Goal: Find specific page/section: Find specific page/section

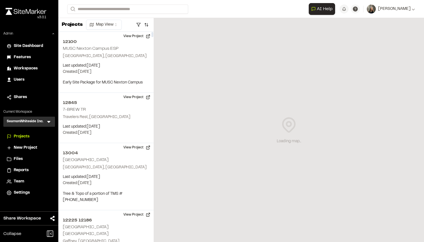
click at [48, 121] on icon at bounding box center [48, 122] width 3 height 2
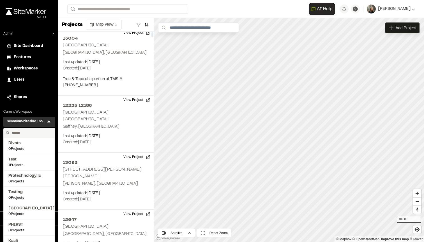
scroll to position [128, 0]
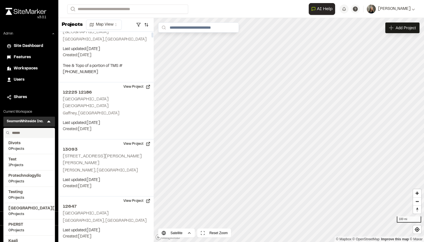
click at [34, 131] on input "text" at bounding box center [31, 133] width 43 height 10
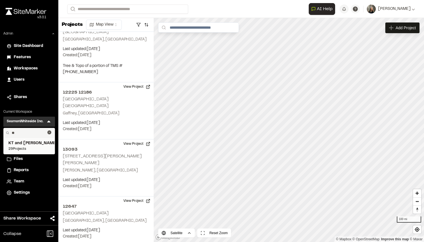
type input "**"
click at [32, 144] on span "KT and [PERSON_NAME]" at bounding box center [29, 143] width 42 height 6
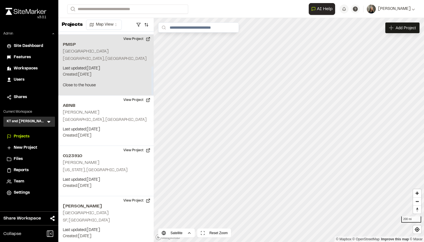
scroll to position [251, 0]
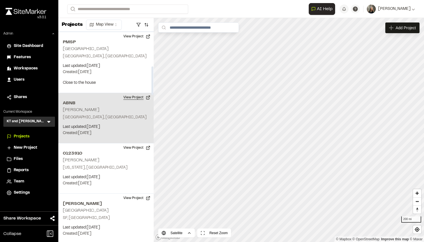
click at [134, 96] on button "View Project" at bounding box center [137, 97] width 34 height 9
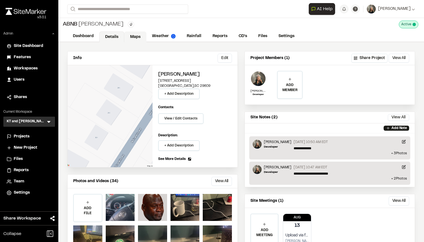
click at [134, 40] on link "Maps" at bounding box center [135, 36] width 22 height 11
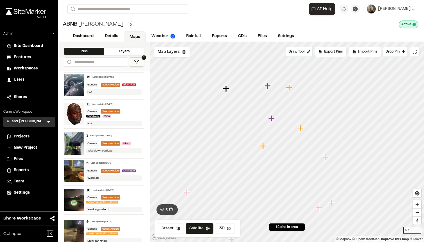
click at [271, 118] on icon "Map marker" at bounding box center [271, 118] width 6 height 6
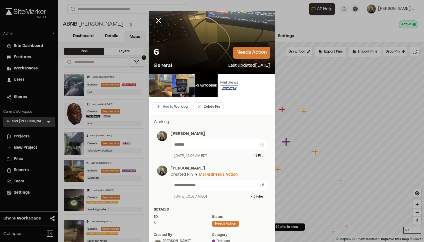
click at [162, 86] on img at bounding box center [160, 85] width 22 height 22
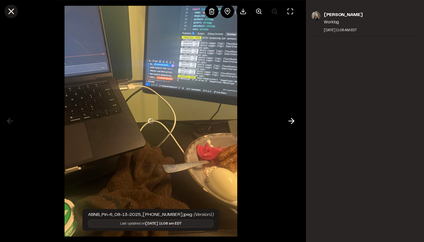
click at [16, 13] on button at bounding box center [10, 10] width 13 height 13
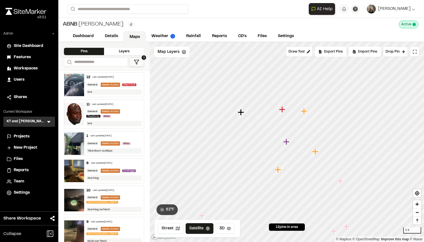
click at [282, 109] on icon "Map marker" at bounding box center [282, 109] width 6 height 6
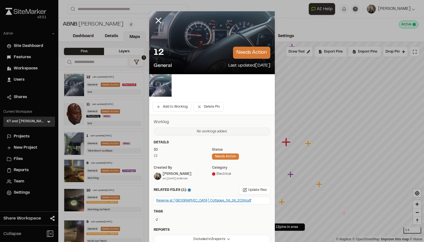
scroll to position [55, 0]
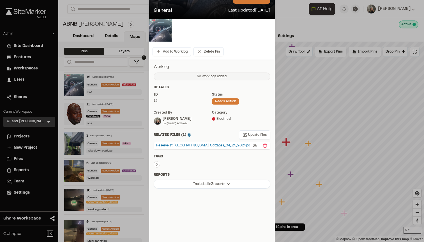
click at [198, 143] on div "Reserve at Lake Keowee - Range Cottages_04_24_2024.pdf" at bounding box center [203, 145] width 95 height 5
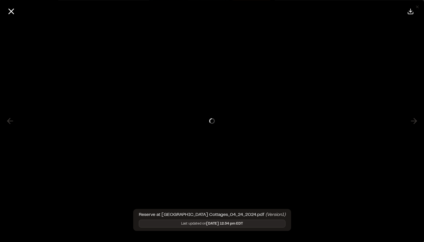
scroll to position [0, 0]
click at [13, 15] on icon at bounding box center [11, 11] width 10 height 10
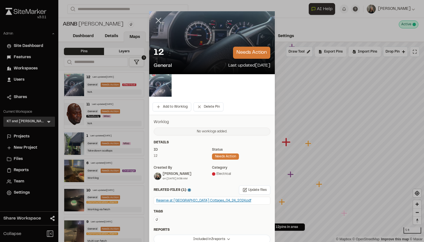
click at [160, 22] on line at bounding box center [158, 20] width 5 height 5
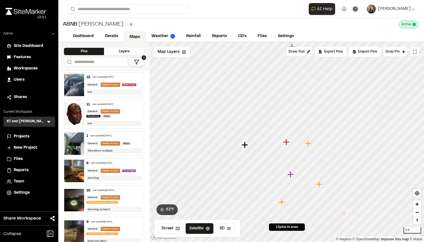
click at [123, 24] on html "Close sidebar v 3.0.1 Admin Site Dashboard Features Workspaces Users Shares Cur…" at bounding box center [212, 121] width 424 height 242
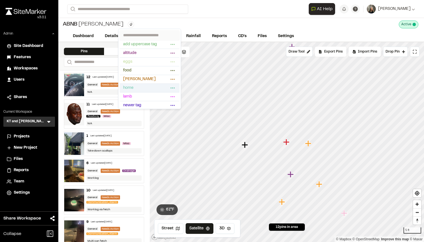
click at [150, 88] on span "home" at bounding box center [146, 88] width 46 height 6
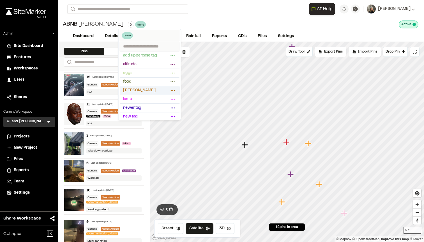
click at [172, 90] on icon at bounding box center [172, 90] width 5 height 5
click at [172, 90] on div at bounding box center [149, 74] width 63 height 91
click at [142, 89] on span "grannas" at bounding box center [146, 90] width 46 height 6
click at [157, 18] on html "Close sidebar v 3.0.1 Admin Site Dashboard Features Workspaces Users Shares Cur…" at bounding box center [212, 121] width 424 height 242
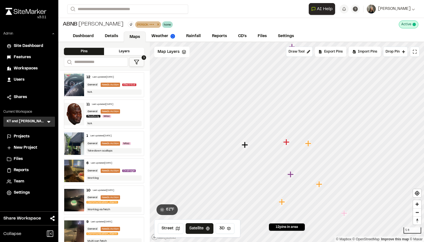
click at [155, 24] on icon at bounding box center [158, 24] width 6 height 7
click at [142, 25] on icon at bounding box center [143, 24] width 2 height 2
click at [123, 24] on html "Close sidebar v 3.0.1 Admin Site Dashboard Features Workspaces Users Shares Cur…" at bounding box center [212, 121] width 424 height 242
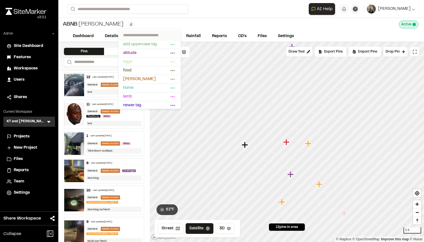
click at [134, 33] on input "text" at bounding box center [150, 35] width 60 height 10
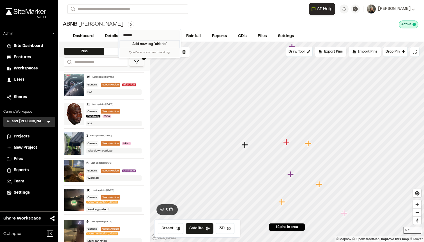
type input "******"
click at [144, 45] on div "Add new tag " airbnb "" at bounding box center [150, 44] width 60 height 8
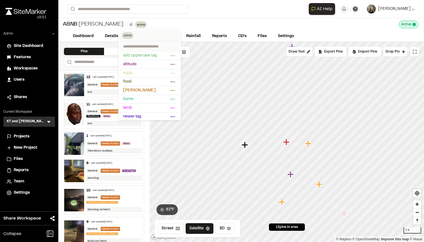
click at [159, 22] on html "Close sidebar v 3.0.1 Admin Site Dashboard Features Workspaces Users Shares Cur…" at bounding box center [212, 121] width 424 height 242
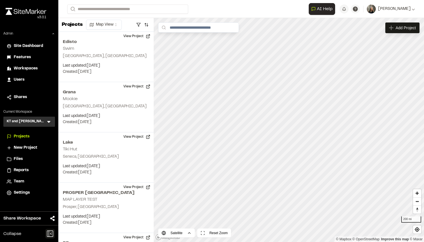
click at [48, 231] on icon at bounding box center [50, 233] width 10 height 10
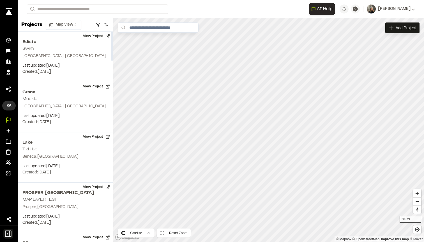
click at [8, 230] on icon at bounding box center [8, 233] width 6 height 6
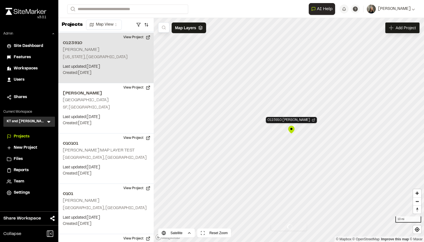
scroll to position [362, 0]
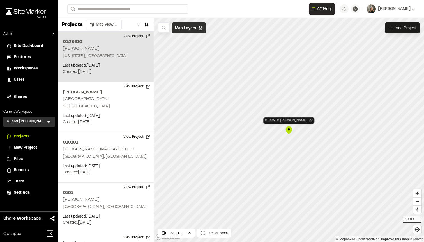
click at [194, 28] on span "Map Layers" at bounding box center [185, 28] width 21 height 6
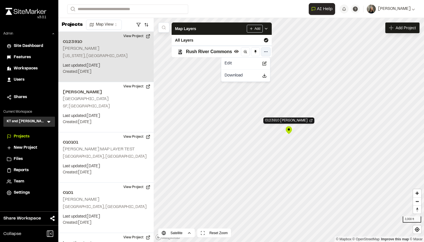
click at [268, 50] on html "Close sidebar v 3.0.1 Admin Site Dashboard Features Workspaces Users Shares Cur…" at bounding box center [212, 121] width 424 height 242
click at [266, 52] on html "Close sidebar v 3.0.1 Admin Site Dashboard Features Workspaces Users Shares Cur…" at bounding box center [212, 121] width 424 height 242
click at [246, 52] on line at bounding box center [246, 52] width 1 height 1
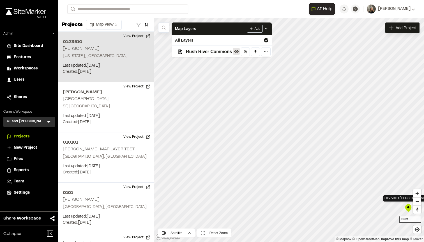
click at [235, 52] on icon at bounding box center [236, 51] width 4 height 4
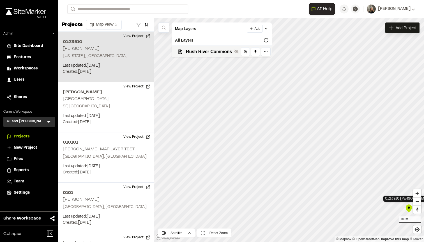
click at [235, 52] on icon at bounding box center [236, 51] width 4 height 4
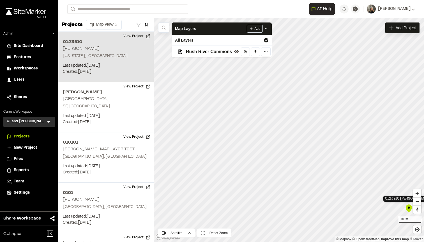
click at [220, 53] on span "Rush River Commons" at bounding box center [209, 51] width 46 height 7
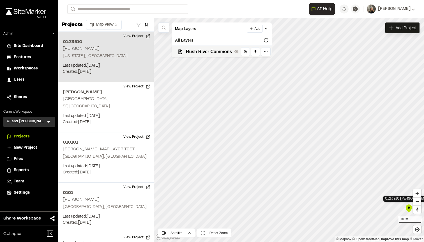
click at [220, 53] on span "Rush River Commons" at bounding box center [209, 51] width 46 height 7
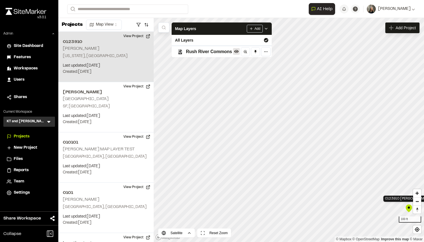
click at [235, 52] on icon at bounding box center [236, 51] width 4 height 3
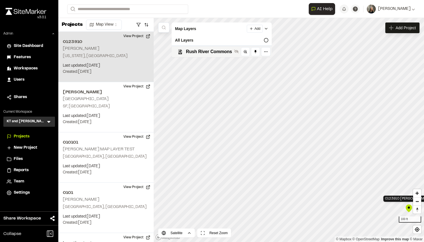
click at [235, 52] on icon at bounding box center [236, 51] width 4 height 4
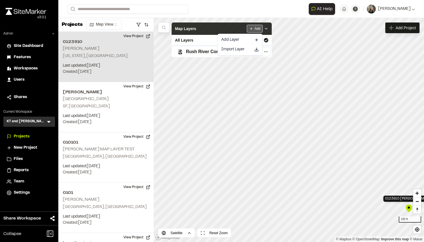
click at [254, 29] on html "Close sidebar v 3.0.1 Admin Site Dashboard Features Workspaces Users Shares Cur…" at bounding box center [212, 121] width 424 height 242
click at [256, 31] on html "Close sidebar v 3.0.1 Admin Site Dashboard Features Workspaces Users Shares Cur…" at bounding box center [212, 121] width 424 height 242
click at [214, 32] on div "Map Layers Add" at bounding box center [222, 28] width 100 height 12
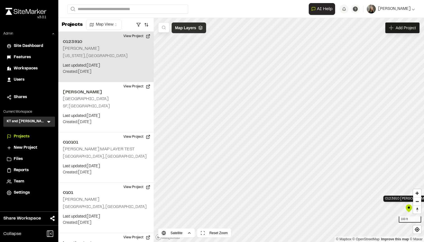
click at [191, 23] on div "Map Layers" at bounding box center [189, 27] width 35 height 11
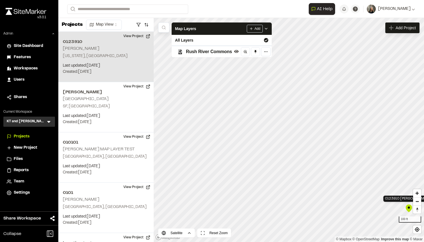
click at [219, 52] on span "Rush River Commons" at bounding box center [209, 51] width 46 height 7
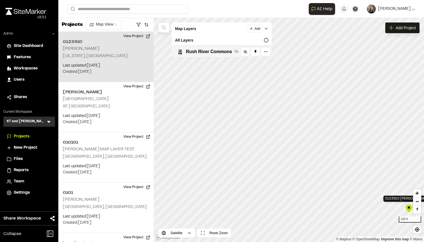
click at [219, 52] on span "Rush River Commons" at bounding box center [209, 51] width 46 height 7
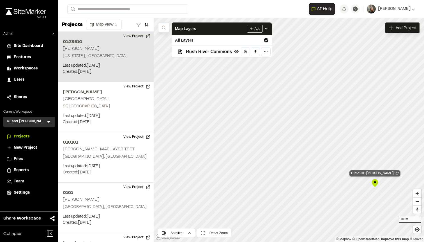
click at [378, 175] on div "0123910 RAPP" at bounding box center [375, 173] width 51 height 6
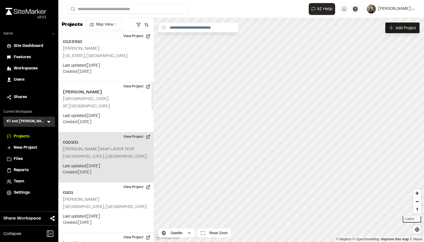
click at [121, 148] on div "010101 CHUCK MAP LAYER TEST Charleston, SC Last updated: Jun 23, 2025 Budget: $…" at bounding box center [105, 157] width 95 height 50
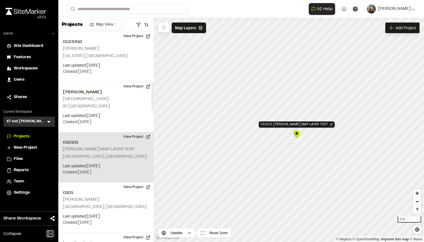
click at [53, 231] on icon at bounding box center [50, 233] width 6 height 6
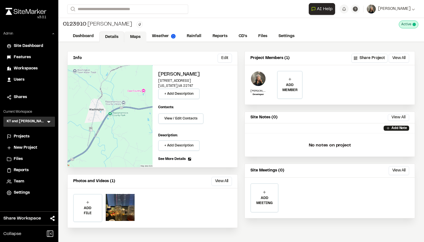
click at [130, 36] on link "Maps" at bounding box center [135, 36] width 22 height 11
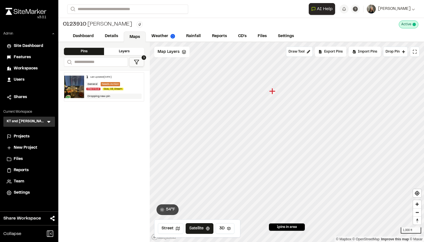
click at [75, 81] on img at bounding box center [74, 86] width 20 height 22
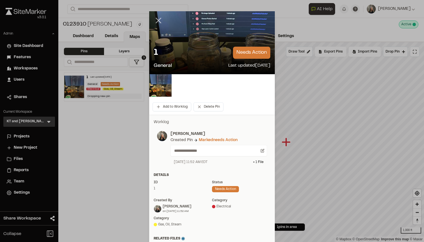
click at [160, 23] on icon at bounding box center [159, 21] width 10 height 10
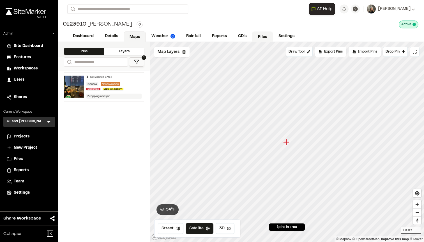
click at [264, 35] on link "Files" at bounding box center [262, 36] width 21 height 11
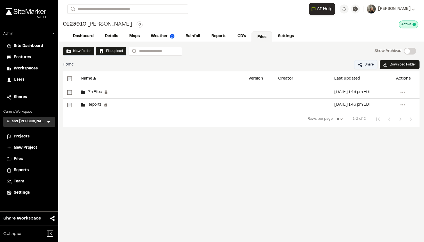
click at [371, 66] on button "Share" at bounding box center [365, 64] width 23 height 9
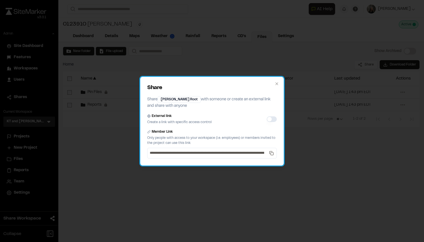
click at [276, 81] on div "**********" at bounding box center [212, 121] width 144 height 89
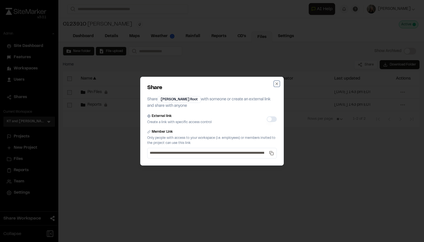
click at [279, 83] on icon "button" at bounding box center [277, 83] width 4 height 4
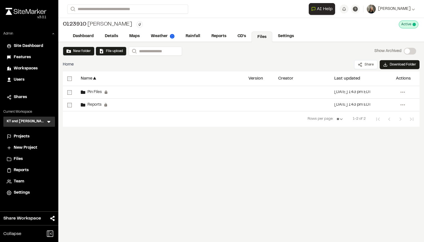
click at [107, 25] on html "Close sidebar v 3.0.1 Admin Site Dashboard Features Workspaces Users Shares Cur…" at bounding box center [212, 121] width 424 height 242
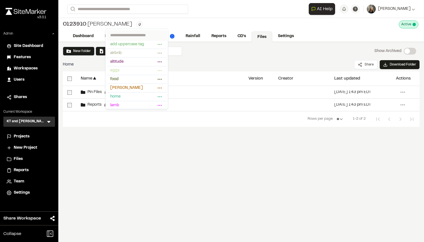
click at [108, 23] on html "Close sidebar v 3.0.1 Admin Site Dashboard Features Workspaces Users Shares Cur…" at bounding box center [212, 121] width 424 height 242
click at [107, 26] on html "Close sidebar v 3.0.1 Admin Site Dashboard Features Workspaces Users Shares Cur…" at bounding box center [212, 121] width 424 height 242
click at [112, 24] on html "Close sidebar v 3.0.1 Admin Site Dashboard Features Workspaces Users Shares Cur…" at bounding box center [212, 121] width 424 height 242
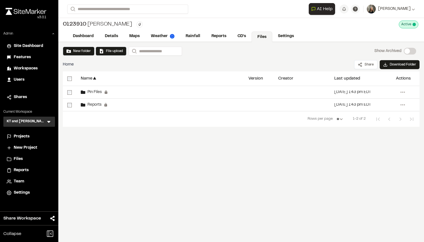
click at [125, 26] on div "0123910 RAPP Active Deactivate 0123910 RAPP ? This will block any further addit…" at bounding box center [241, 24] width 366 height 13
click at [281, 38] on link "Settings" at bounding box center [286, 36] width 28 height 11
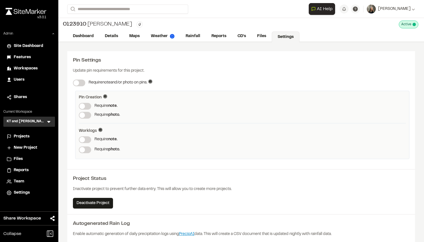
click at [110, 24] on html "Close sidebar v 3.0.1 Admin Site Dashboard Features Workspaces Users Shares Cur…" at bounding box center [212, 121] width 424 height 242
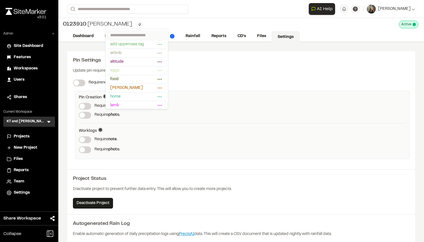
click at [110, 24] on html "Close sidebar v 3.0.1 Admin Site Dashboard Features Workspaces Users Shares Cur…" at bounding box center [212, 121] width 424 height 242
